Goal: Task Accomplishment & Management: Complete application form

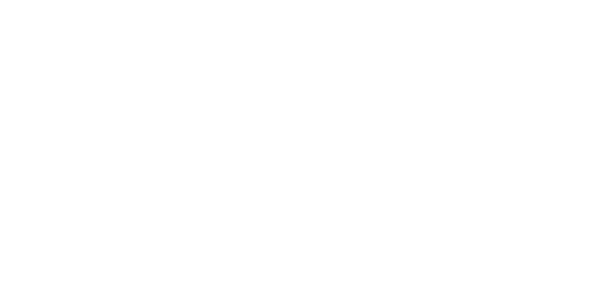
select select "Song"
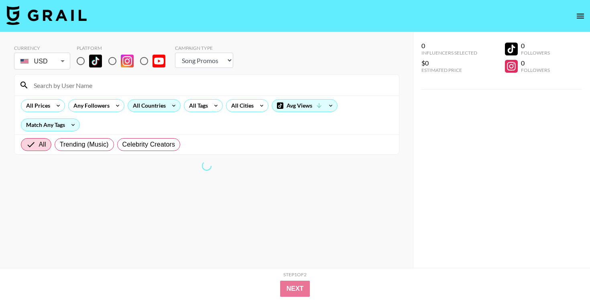
click at [159, 99] on div "All Countries" at bounding box center [147, 105] width 39 height 12
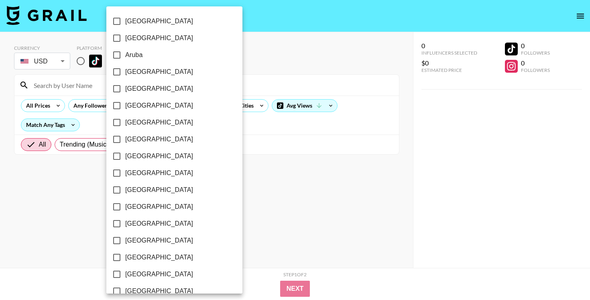
click at [158, 104] on label "[GEOGRAPHIC_DATA]" at bounding box center [168, 105] width 121 height 17
click at [125, 104] on input "[GEOGRAPHIC_DATA]" at bounding box center [116, 105] width 17 height 17
checkbox input "true"
click at [290, 78] on div at bounding box center [295, 150] width 590 height 300
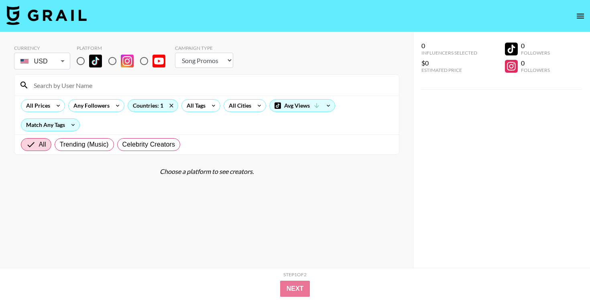
click at [118, 59] on input "radio" at bounding box center [112, 61] width 17 height 17
radio input "true"
click at [39, 108] on div "All Prices" at bounding box center [36, 105] width 30 height 12
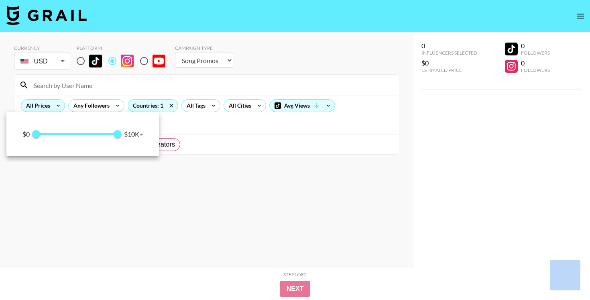
click at [39, 108] on div at bounding box center [295, 150] width 590 height 300
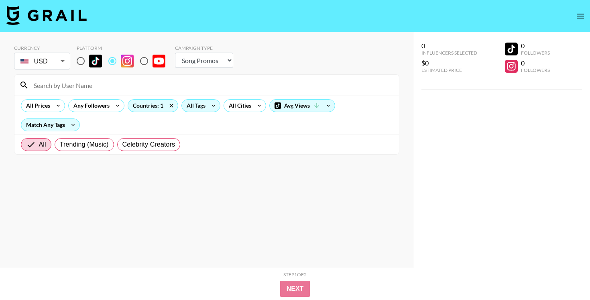
click at [200, 107] on div "All Tags" at bounding box center [194, 105] width 25 height 12
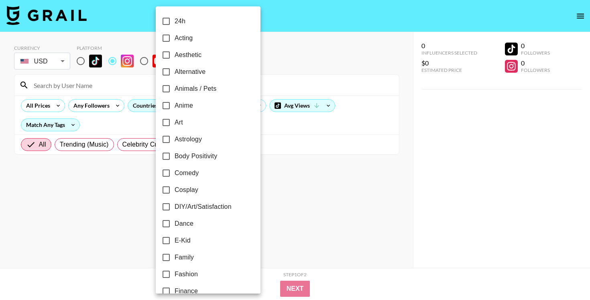
click at [16, 59] on div at bounding box center [295, 150] width 590 height 300
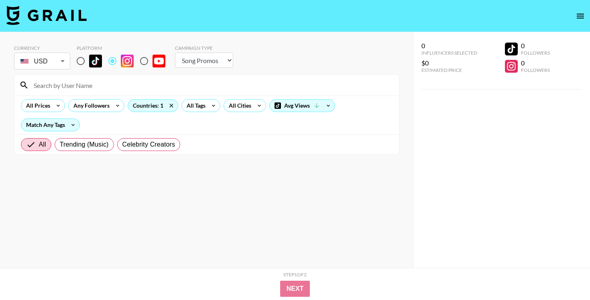
click at [36, 60] on div "24h Acting Aesthetic Alternative Animals / Pets Anime Art Astrology Body Positi…" at bounding box center [295, 150] width 590 height 300
click at [55, 68] on div "USD USD ​" at bounding box center [42, 61] width 56 height 17
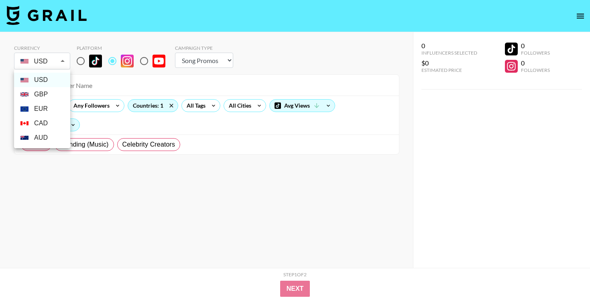
click at [49, 61] on body "Currency USD USD ​ Platform Campaign Type Choose Type... Song Promos Brand Prom…" at bounding box center [295, 166] width 590 height 332
click at [47, 95] on li "GBP" at bounding box center [42, 94] width 56 height 14
type input "GBP"
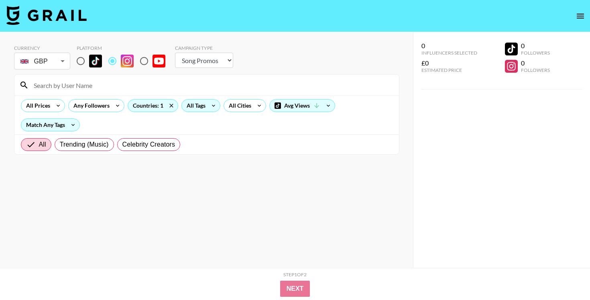
click at [199, 103] on div "All Tags" at bounding box center [194, 105] width 25 height 12
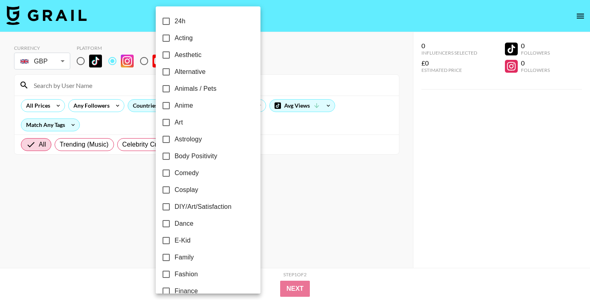
click at [191, 61] on label "Aesthetic" at bounding box center [203, 55] width 90 height 17
click at [174, 61] on input "Aesthetic" at bounding box center [166, 55] width 17 height 17
checkbox input "true"
click at [311, 31] on div at bounding box center [295, 150] width 590 height 300
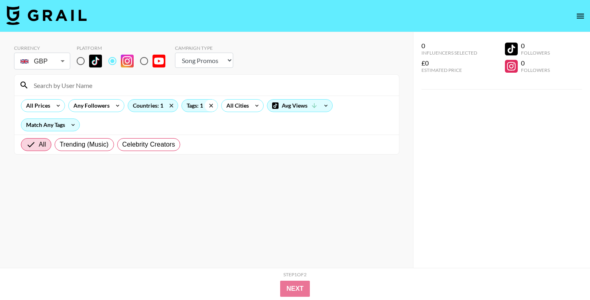
click at [209, 102] on icon at bounding box center [211, 105] width 13 height 12
click at [191, 107] on div "All Tags" at bounding box center [194, 105] width 25 height 12
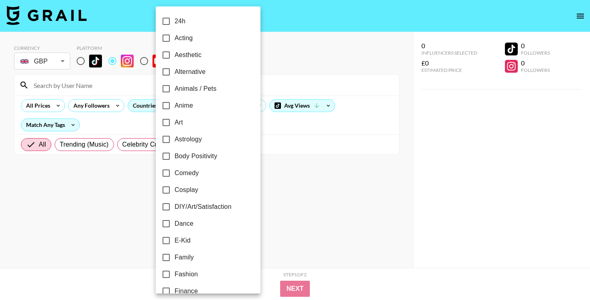
click at [181, 125] on span "Art" at bounding box center [178, 123] width 8 height 10
click at [174, 125] on input "Art" at bounding box center [166, 122] width 17 height 17
checkbox input "true"
click at [293, 58] on div at bounding box center [295, 150] width 590 height 300
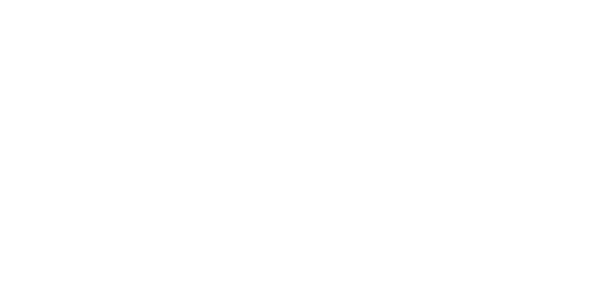
select select "Song"
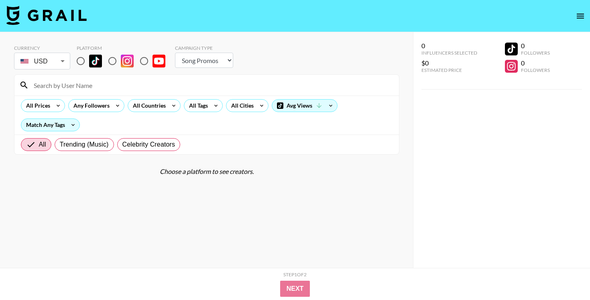
click at [116, 57] on input "radio" at bounding box center [112, 61] width 17 height 17
radio input "true"
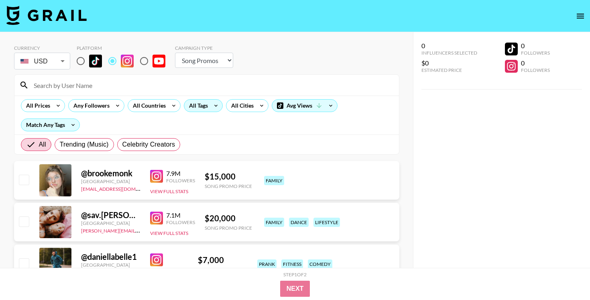
click at [207, 112] on div "All Tags" at bounding box center [203, 105] width 39 height 13
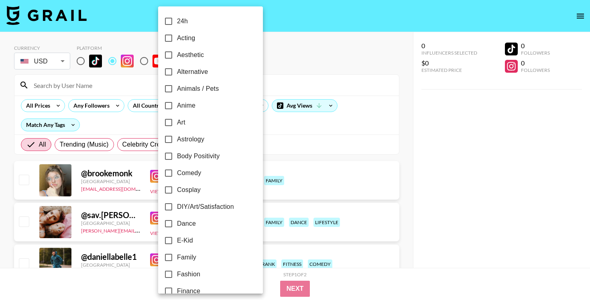
click at [187, 51] on span "Aesthetic" at bounding box center [190, 55] width 27 height 10
click at [177, 51] on input "Aesthetic" at bounding box center [168, 55] width 17 height 17
checkbox input "true"
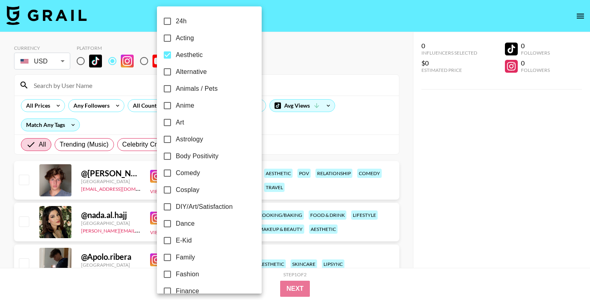
click at [116, 79] on div at bounding box center [295, 150] width 590 height 300
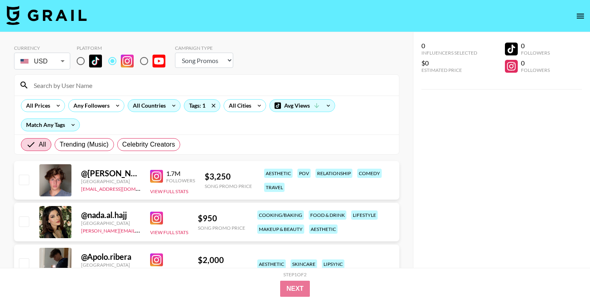
click at [154, 106] on div "All Countries" at bounding box center [147, 105] width 39 height 12
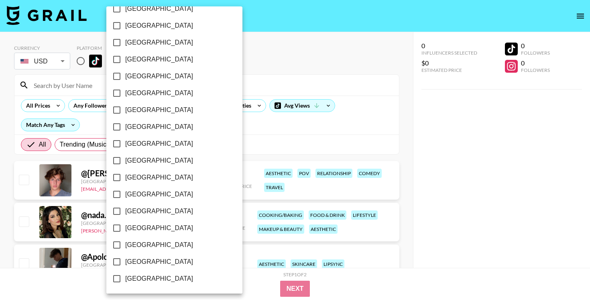
scroll to position [635, 0]
click at [142, 246] on span "[GEOGRAPHIC_DATA]" at bounding box center [159, 246] width 68 height 10
click at [125, 246] on input "[GEOGRAPHIC_DATA]" at bounding box center [116, 245] width 17 height 17
checkbox input "true"
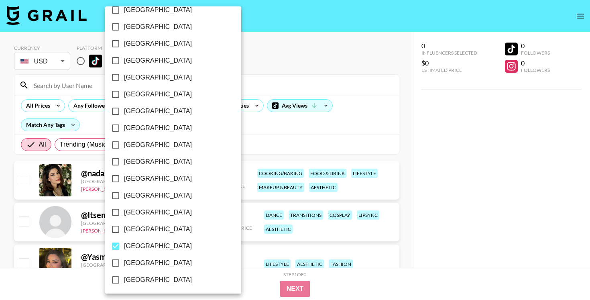
click at [312, 53] on div at bounding box center [295, 150] width 590 height 300
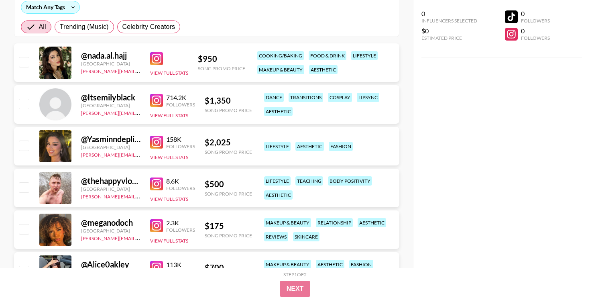
scroll to position [123, 0]
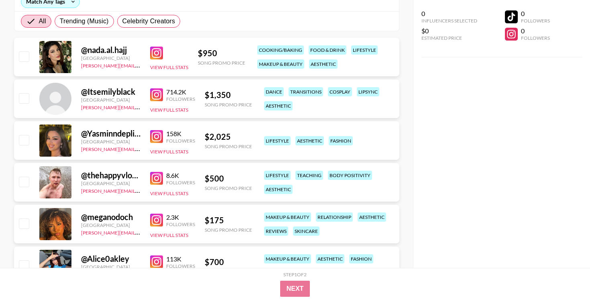
click at [154, 53] on img at bounding box center [156, 53] width 13 height 13
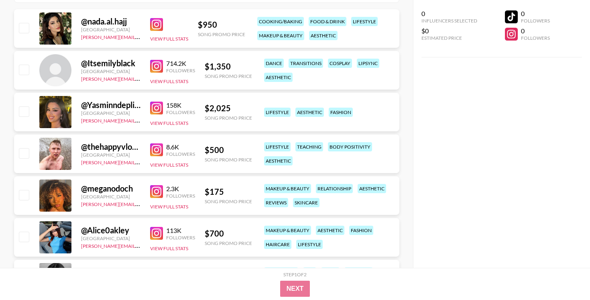
scroll to position [153, 0]
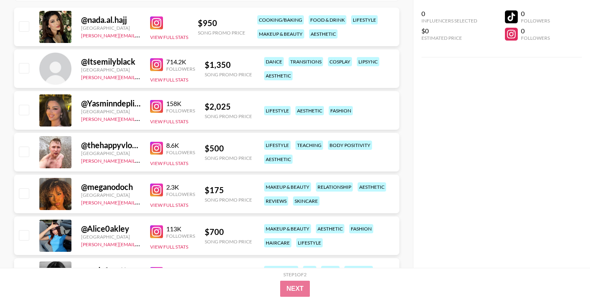
click at [159, 66] on img at bounding box center [156, 64] width 13 height 13
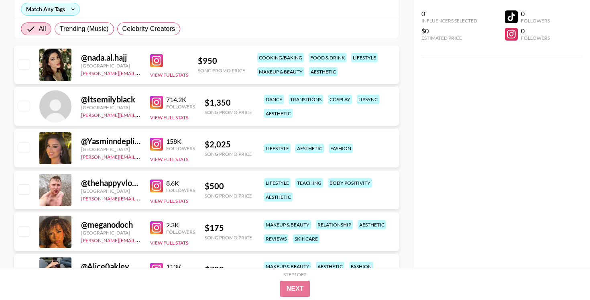
scroll to position [0, 0]
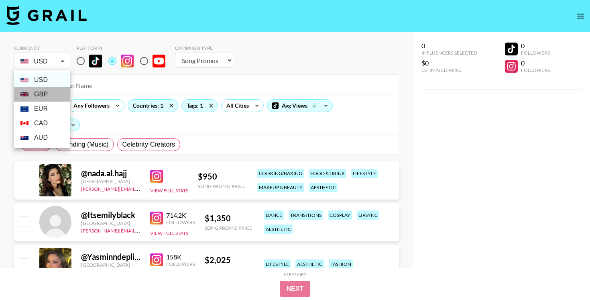
click at [47, 89] on li "GBP" at bounding box center [42, 94] width 56 height 14
type input "GBP"
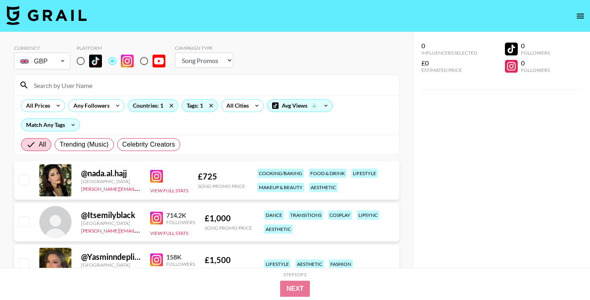
click at [141, 42] on section "Currency GBP GBP ​ Platform Campaign Type Choose Type... Song Promos Brand Prom…" at bounding box center [206, 97] width 385 height 116
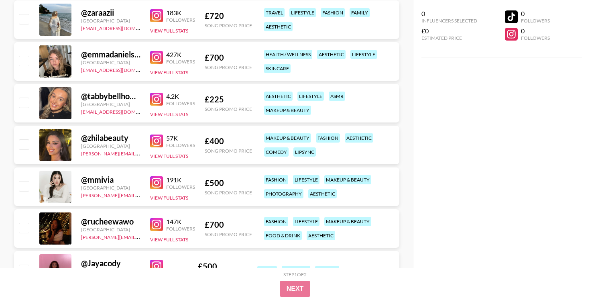
scroll to position [621, 0]
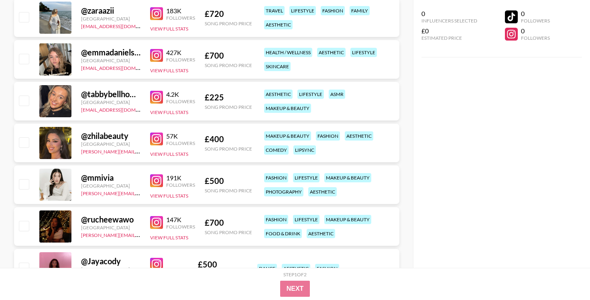
click at [155, 53] on img at bounding box center [156, 55] width 13 height 13
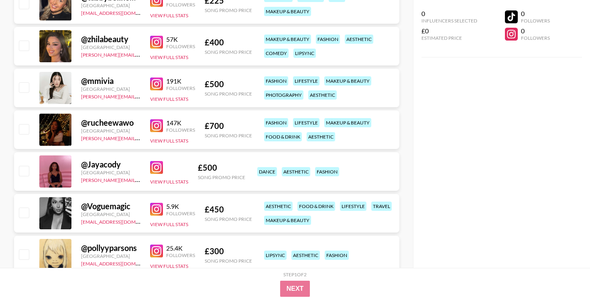
scroll to position [719, 0]
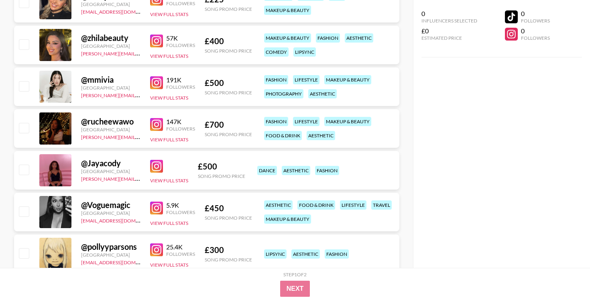
click at [154, 83] on img at bounding box center [156, 82] width 13 height 13
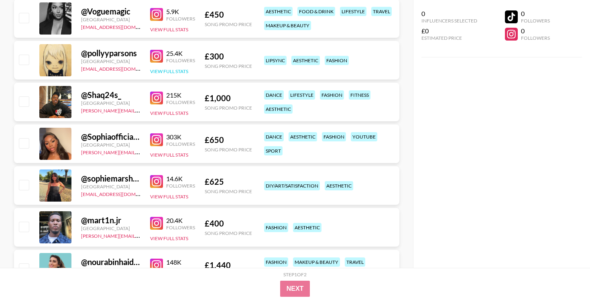
scroll to position [913, 0]
click at [156, 54] on img at bounding box center [156, 55] width 13 height 13
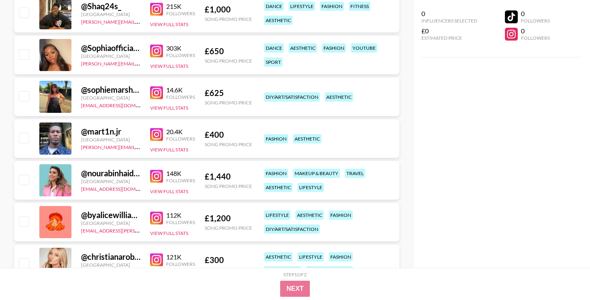
scroll to position [1004, 0]
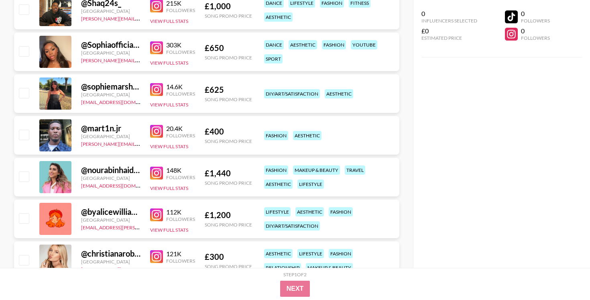
click at [156, 85] on img at bounding box center [156, 89] width 13 height 13
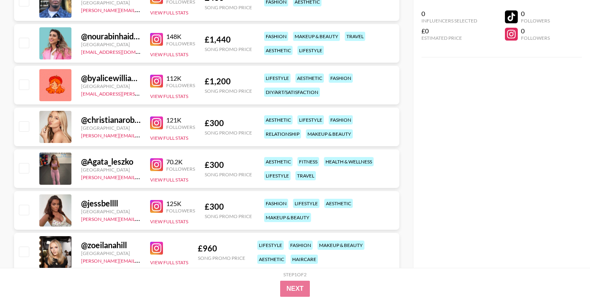
scroll to position [1139, 0]
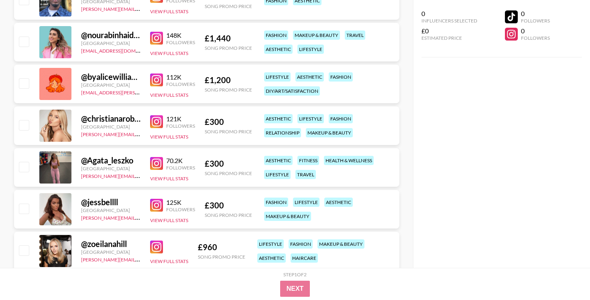
click at [157, 77] on img at bounding box center [156, 79] width 13 height 13
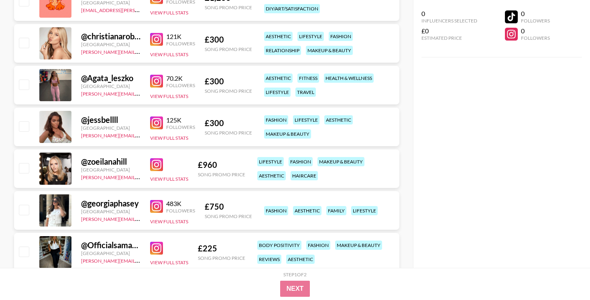
scroll to position [1223, 0]
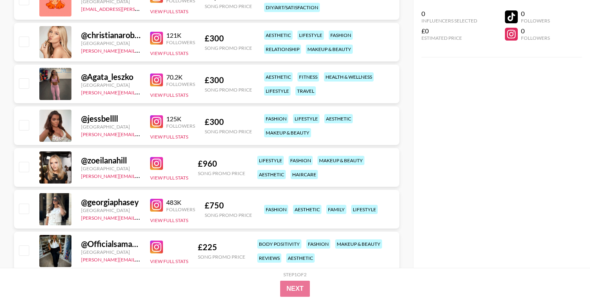
click at [154, 115] on div "125K Followers" at bounding box center [172, 122] width 45 height 14
click at [156, 124] on img at bounding box center [156, 121] width 13 height 13
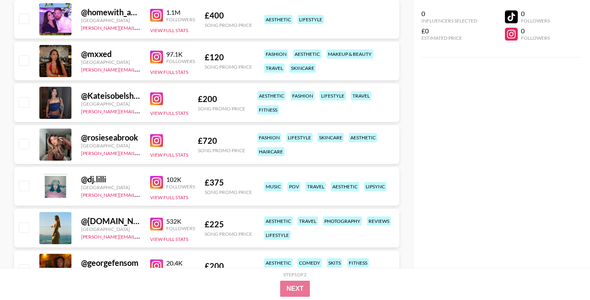
scroll to position [1498, 0]
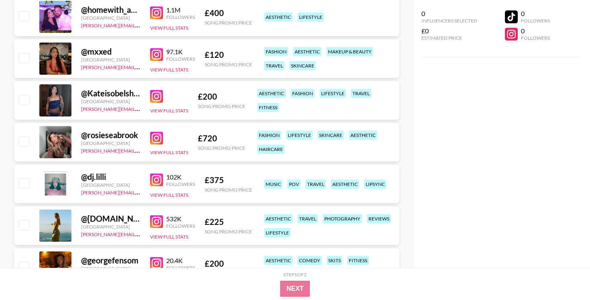
click at [153, 136] on img at bounding box center [156, 138] width 13 height 13
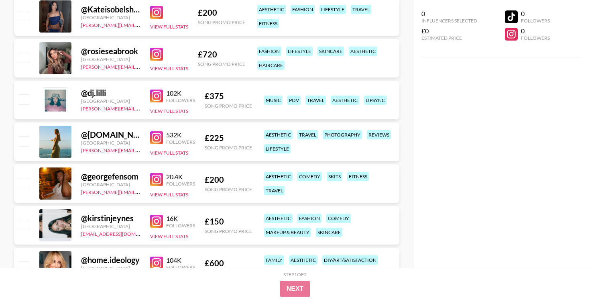
scroll to position [1585, 0]
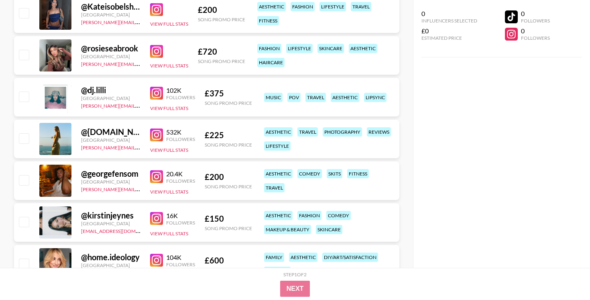
click at [152, 91] on img at bounding box center [156, 93] width 13 height 13
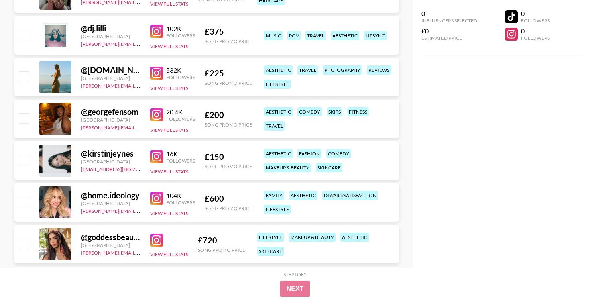
scroll to position [1649, 0]
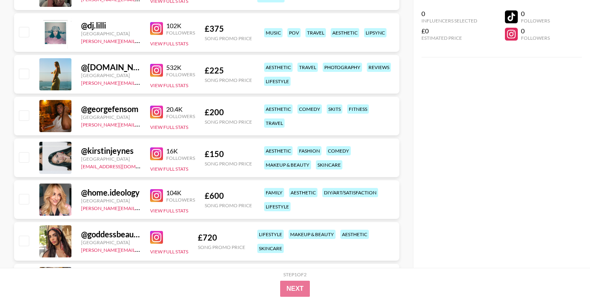
click at [152, 150] on img at bounding box center [156, 153] width 13 height 13
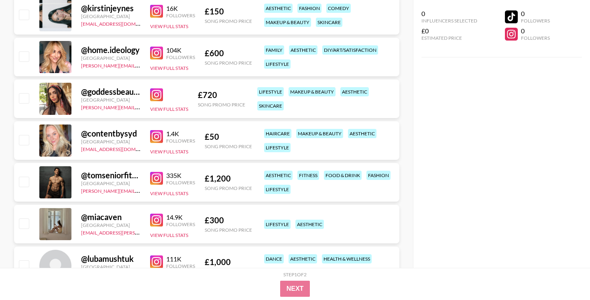
scroll to position [1793, 0]
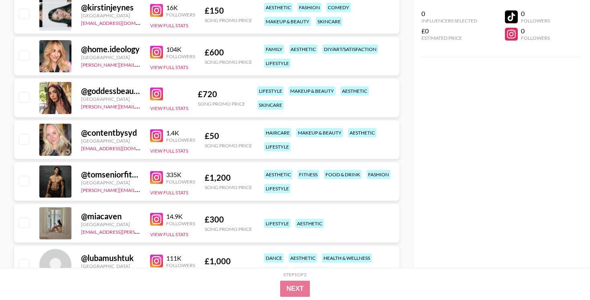
click at [156, 54] on img at bounding box center [156, 52] width 13 height 13
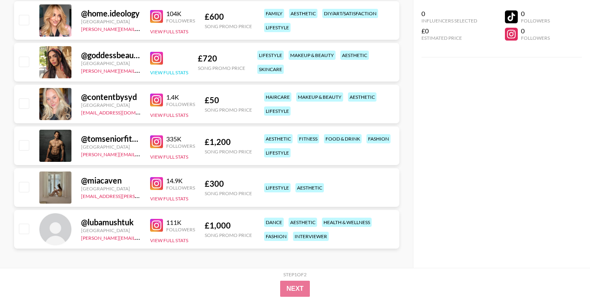
scroll to position [1830, 0]
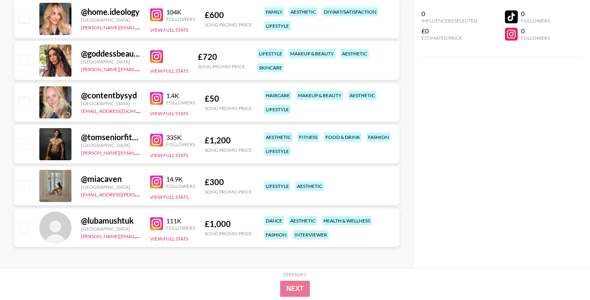
click at [161, 179] on img at bounding box center [156, 181] width 13 height 13
click at [155, 223] on img at bounding box center [156, 223] width 13 height 13
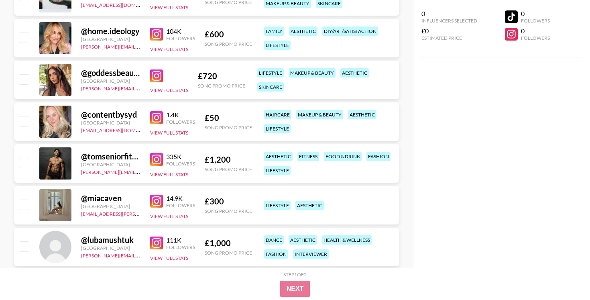
scroll to position [1809, 0]
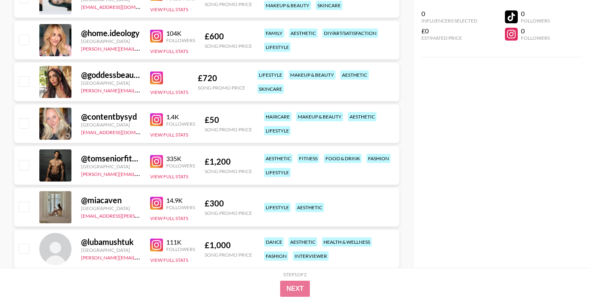
click at [159, 120] on img at bounding box center [156, 119] width 13 height 13
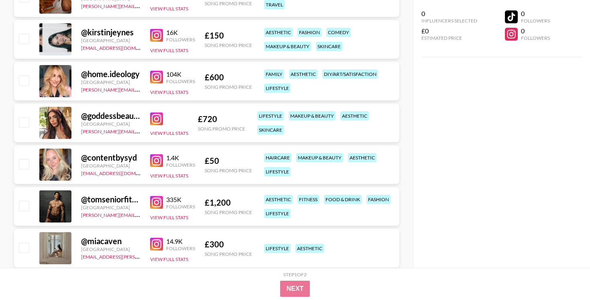
scroll to position [1756, 0]
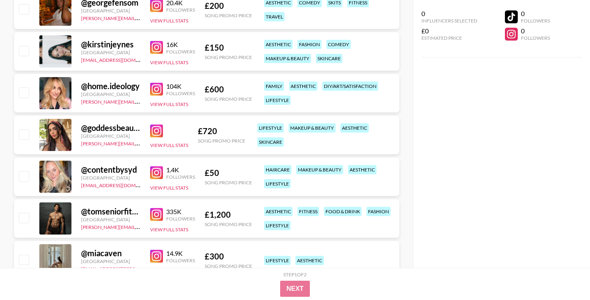
click at [157, 131] on img at bounding box center [156, 130] width 13 height 13
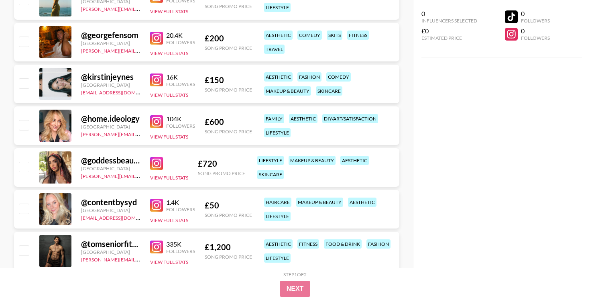
scroll to position [1710, 0]
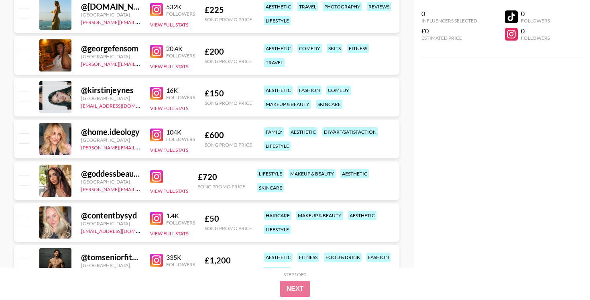
click at [151, 89] on img at bounding box center [156, 93] width 13 height 13
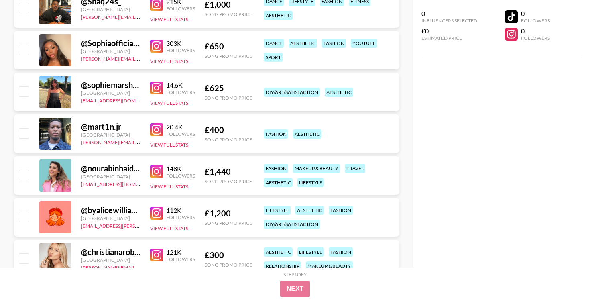
scroll to position [1006, 0]
click at [160, 85] on img at bounding box center [156, 88] width 13 height 13
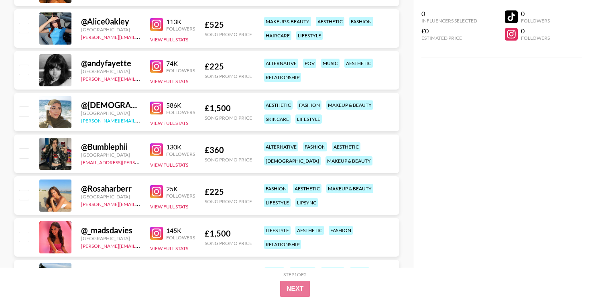
scroll to position [340, 0]
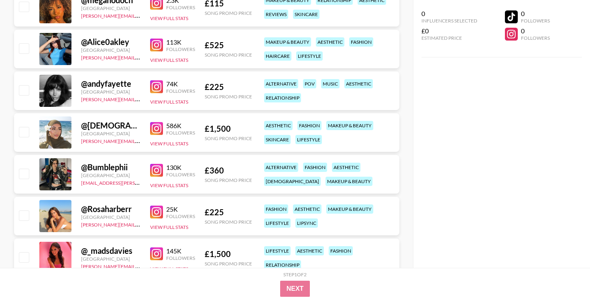
click at [154, 135] on div "586K Followers View Full Stats" at bounding box center [172, 132] width 45 height 28
click at [156, 128] on img at bounding box center [156, 128] width 13 height 13
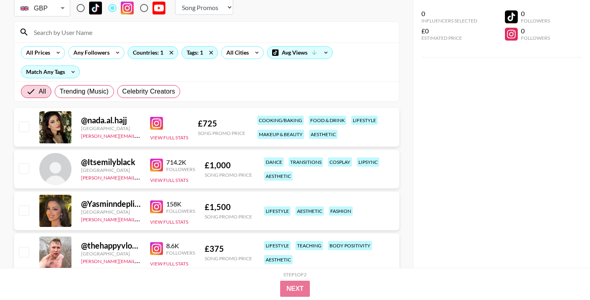
scroll to position [51, 0]
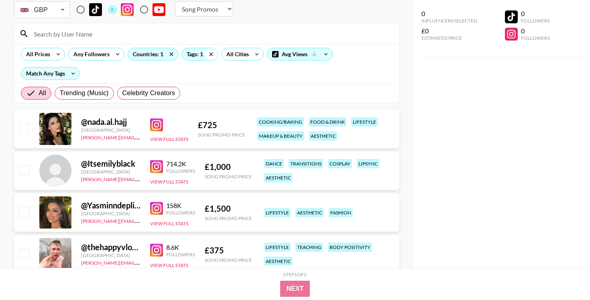
click at [208, 54] on icon at bounding box center [211, 54] width 13 height 12
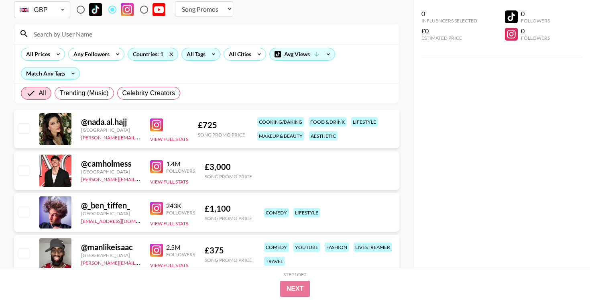
click at [196, 54] on div "All Tags" at bounding box center [194, 54] width 25 height 12
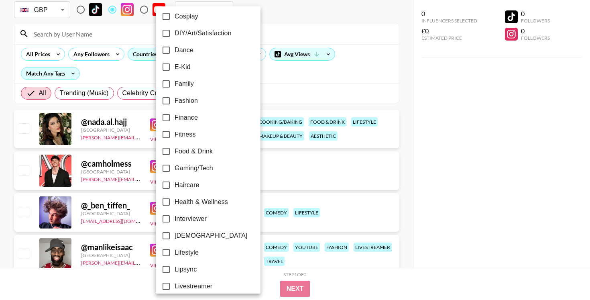
scroll to position [174, 0]
click at [191, 100] on span "Fashion" at bounding box center [185, 100] width 23 height 10
click at [174, 100] on input "Fashion" at bounding box center [166, 100] width 17 height 17
checkbox input "true"
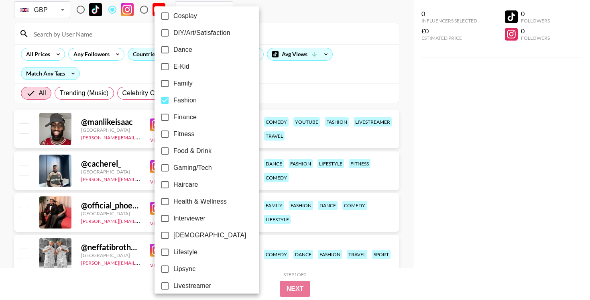
click at [302, 74] on div at bounding box center [295, 150] width 590 height 300
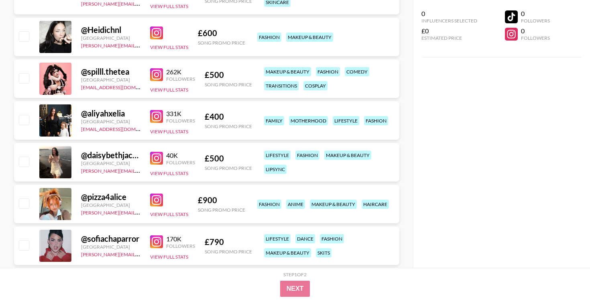
scroll to position [1312, 0]
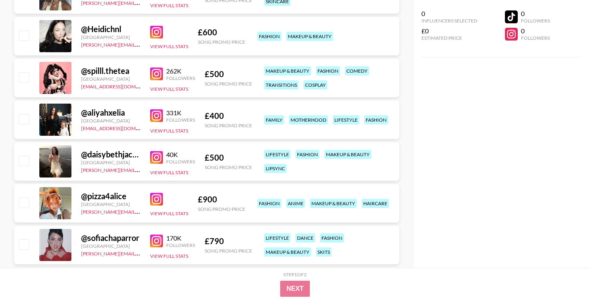
click at [156, 31] on img at bounding box center [156, 32] width 13 height 13
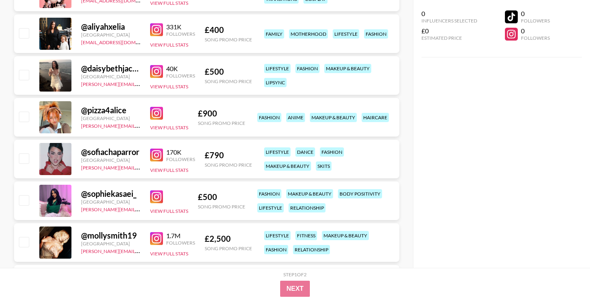
scroll to position [1403, 0]
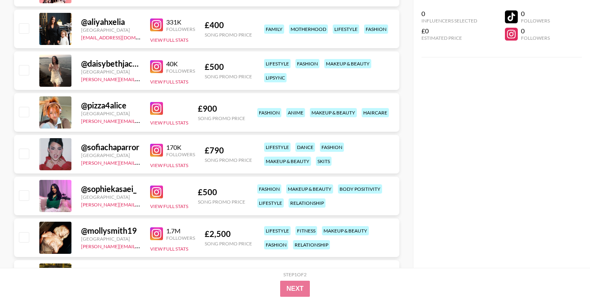
click at [161, 109] on img at bounding box center [156, 108] width 13 height 13
click at [158, 150] on img at bounding box center [156, 150] width 13 height 13
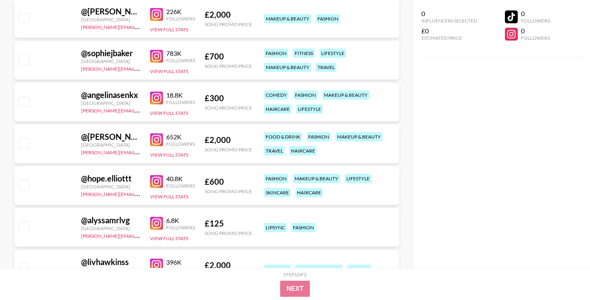
scroll to position [2750, 0]
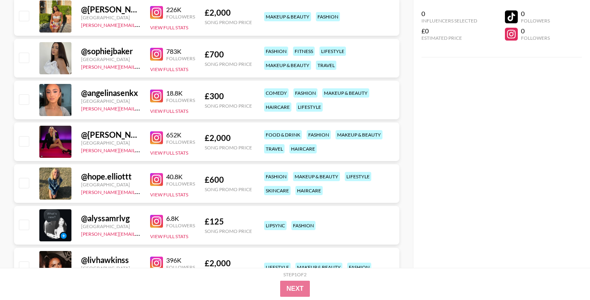
click at [158, 53] on img at bounding box center [156, 54] width 13 height 13
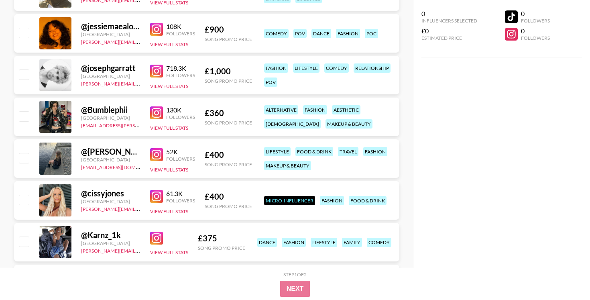
scroll to position [3068, 0]
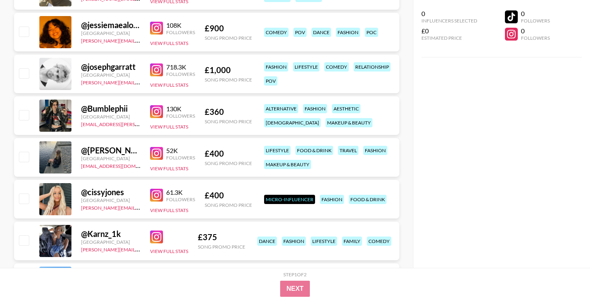
click at [151, 29] on img at bounding box center [156, 28] width 13 height 13
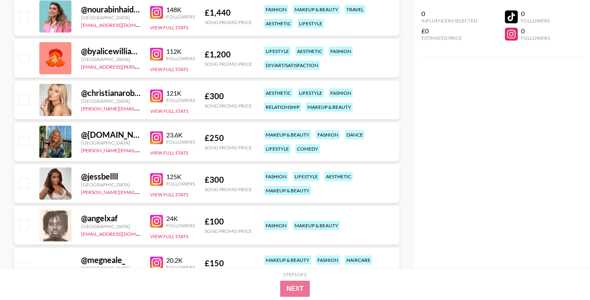
scroll to position [5566, 0]
